Goal: Task Accomplishment & Management: Manage account settings

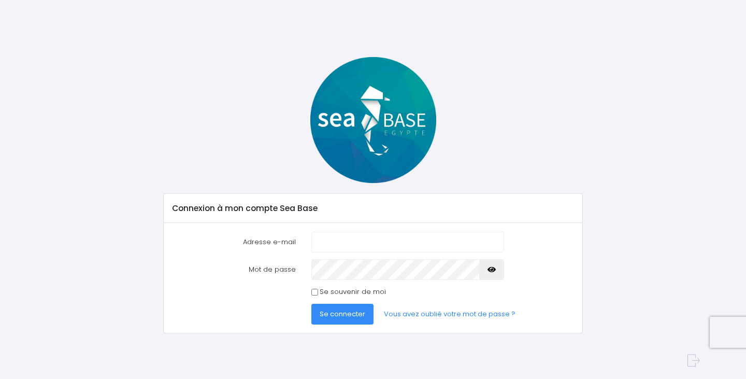
type input "[EMAIL_ADDRESS][DOMAIN_NAME]"
drag, startPoint x: 375, startPoint y: 241, endPoint x: 309, endPoint y: 238, distance: 65.4
click at [310, 237] on div "[EMAIL_ADDRESS][DOMAIN_NAME]" at bounding box center [408, 242] width 209 height 21
click at [429, 315] on link "Vous avez oublié votre mot de passe ?" at bounding box center [450, 314] width 148 height 21
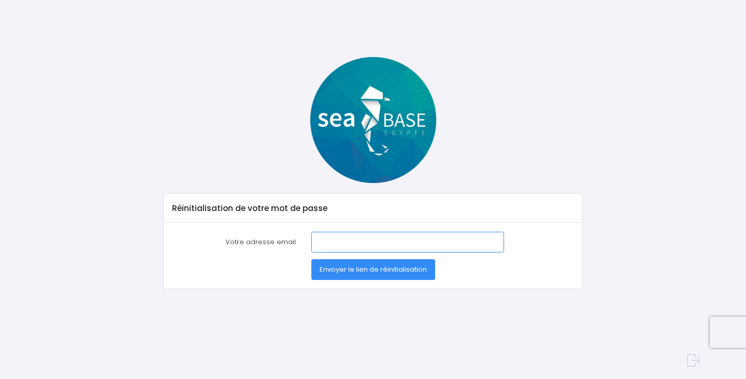
click at [336, 240] on input "Votre adresse email" at bounding box center [407, 242] width 193 height 21
paste input "[EMAIL_ADDRESS][DOMAIN_NAME]"
type input "[EMAIL_ADDRESS][DOMAIN_NAME]"
click at [379, 271] on span "Envoyer le lien de réinitialisation" at bounding box center [373, 269] width 107 height 10
